Goal: Navigation & Orientation: Find specific page/section

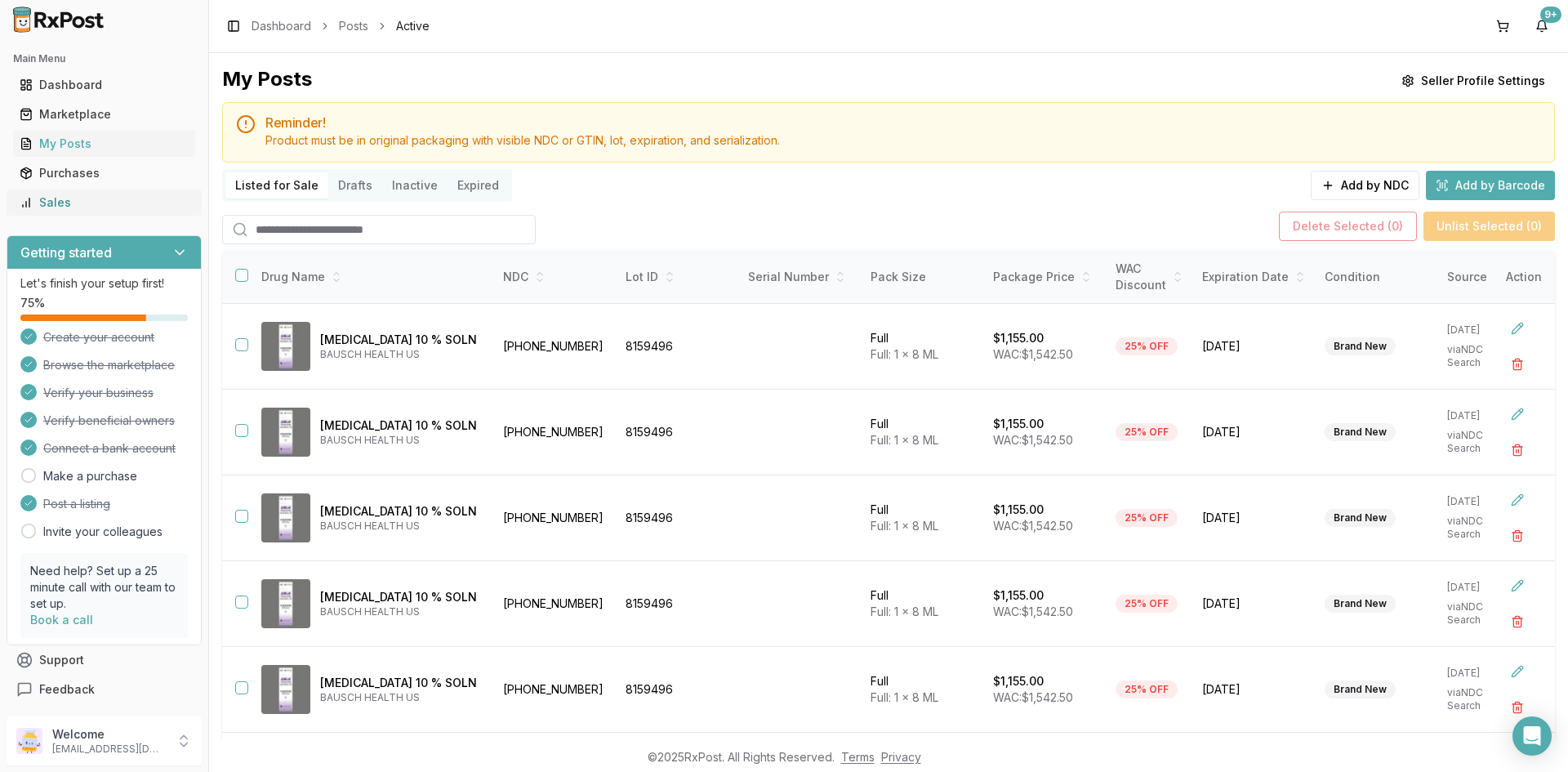
click at [136, 199] on div "Sales" at bounding box center [104, 202] width 169 height 17
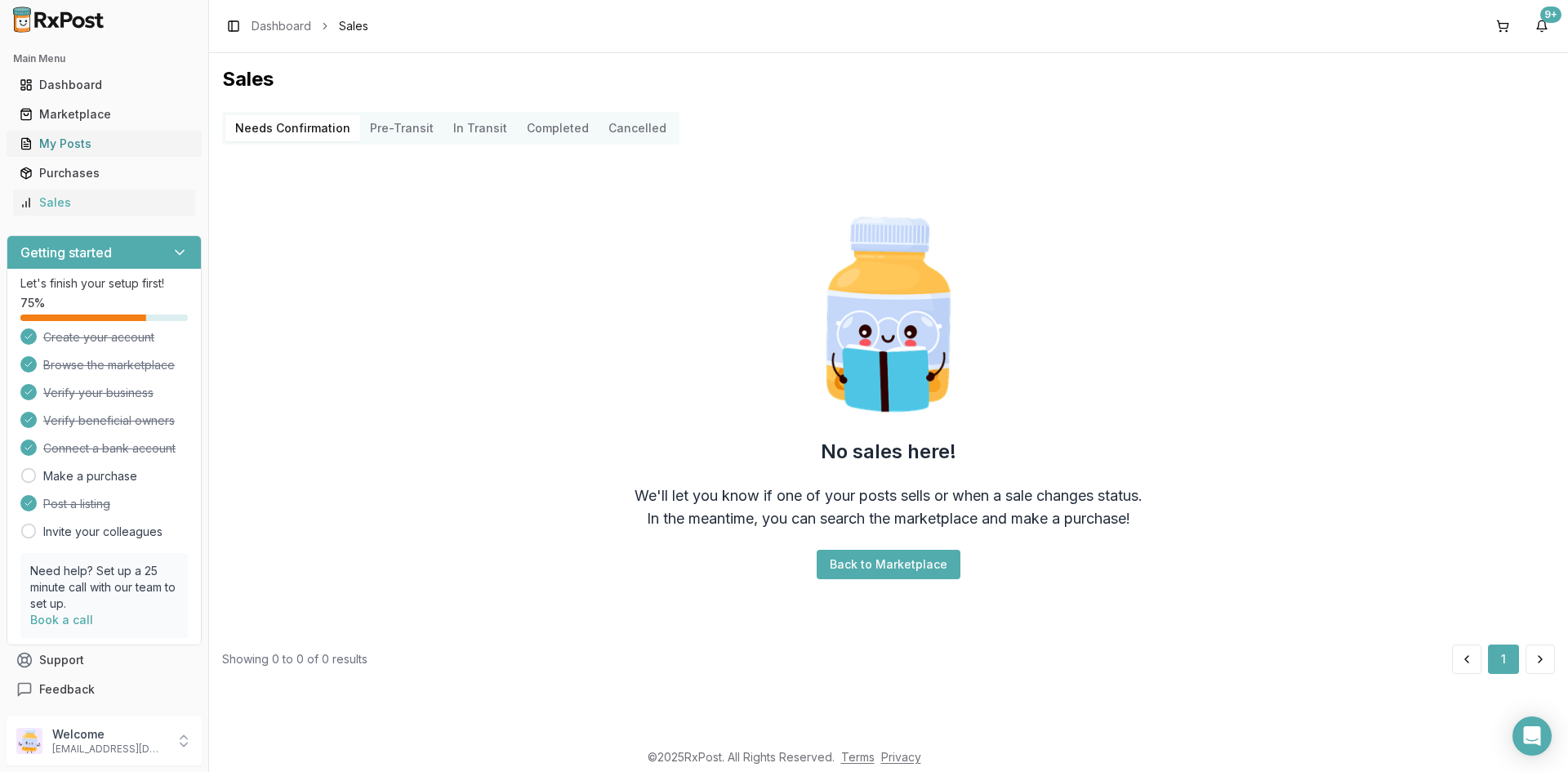
click at [128, 137] on div "My Posts" at bounding box center [104, 143] width 169 height 17
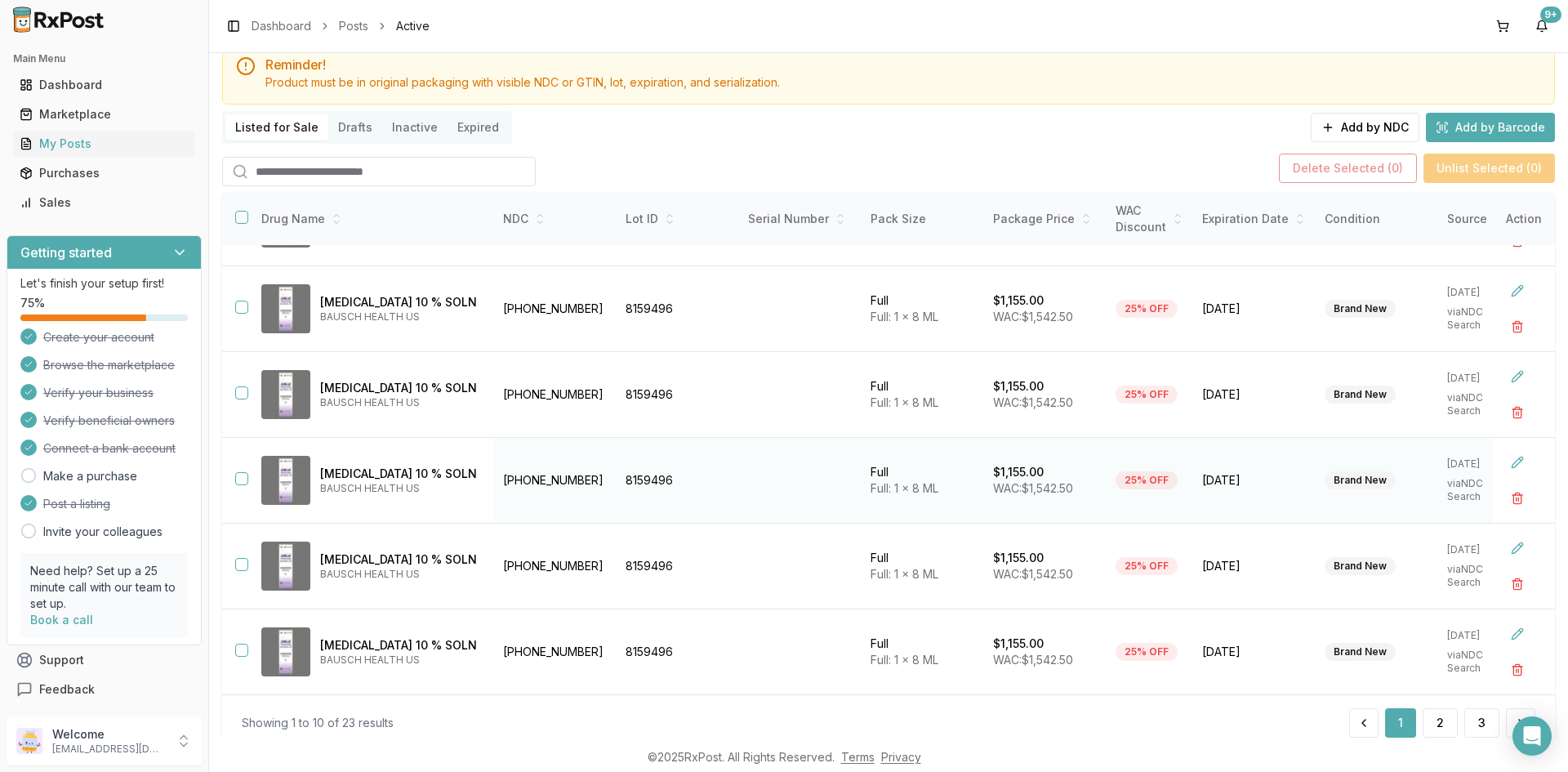
scroll to position [109, 0]
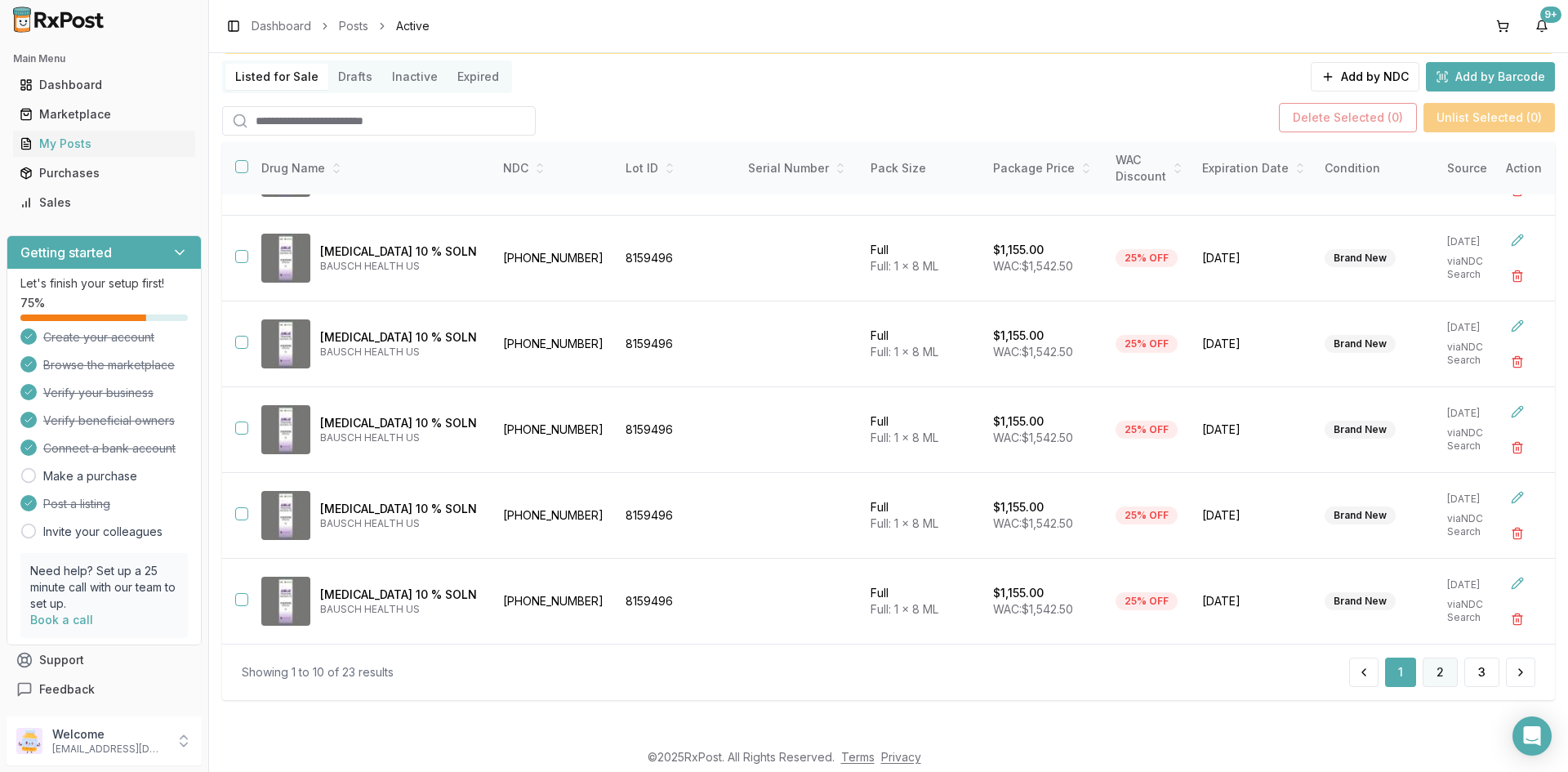
click at [1433, 687] on button "2" at bounding box center [1440, 673] width 35 height 29
click at [1433, 679] on button "2" at bounding box center [1441, 673] width 33 height 29
click at [1472, 664] on button "3" at bounding box center [1482, 673] width 35 height 29
